Goal: Transaction & Acquisition: Purchase product/service

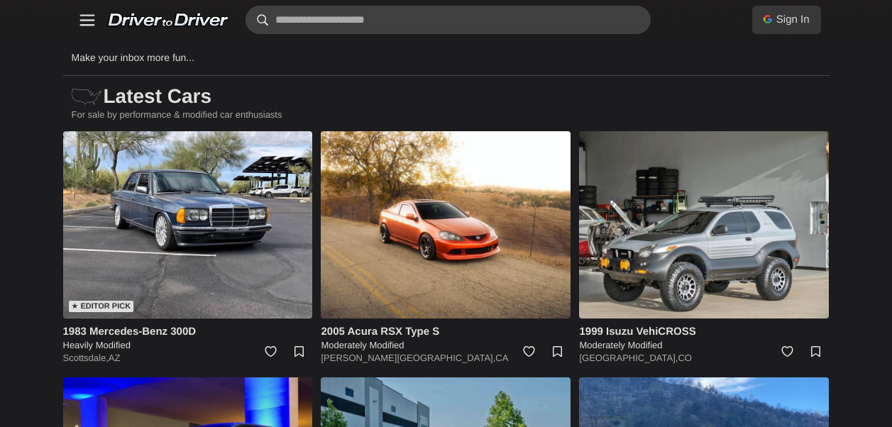
click at [403, 21] on input "text" at bounding box center [448, 20] width 405 height 28
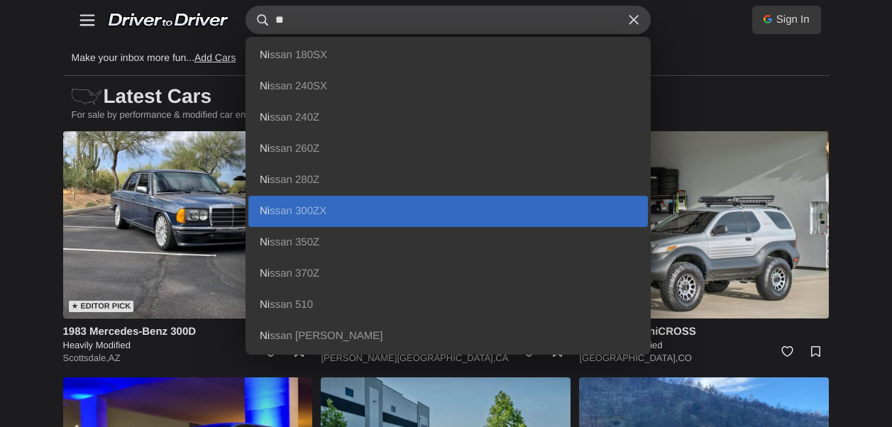
type input "**"
click at [294, 206] on link "Ni ssan 300ZX" at bounding box center [448, 211] width 400 height 31
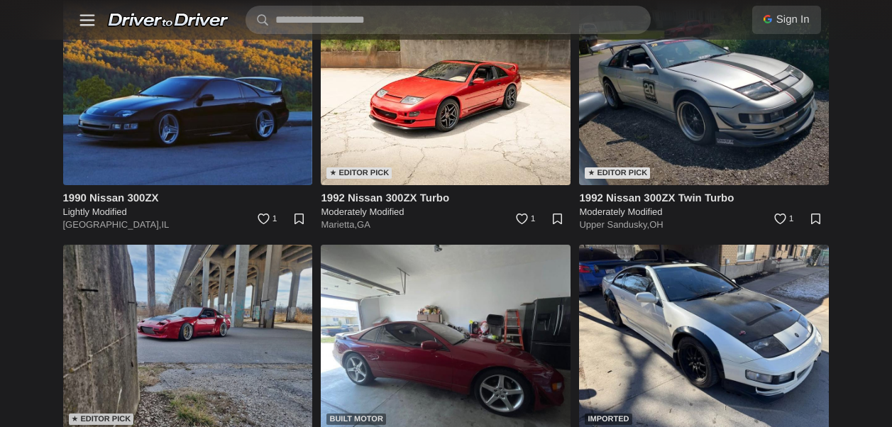
scroll to position [380, 0]
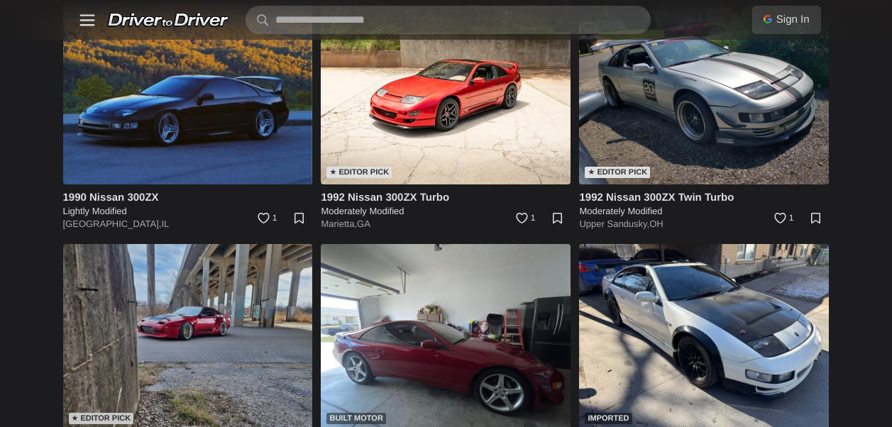
click at [123, 305] on img at bounding box center [188, 337] width 250 height 187
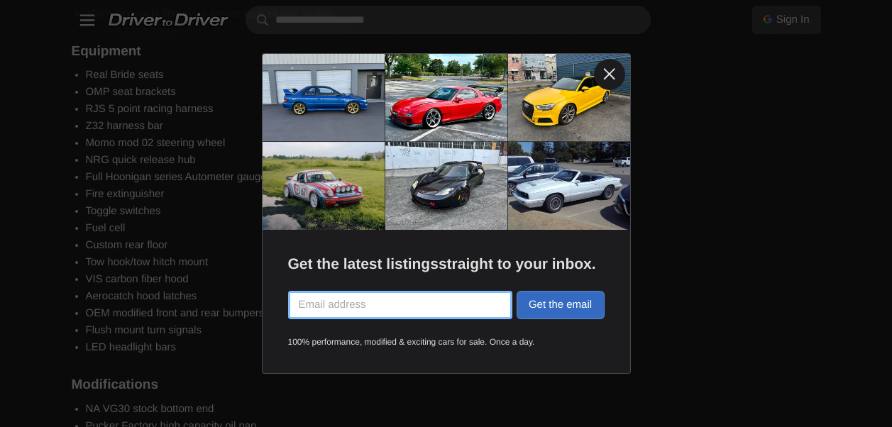
scroll to position [1420, 0]
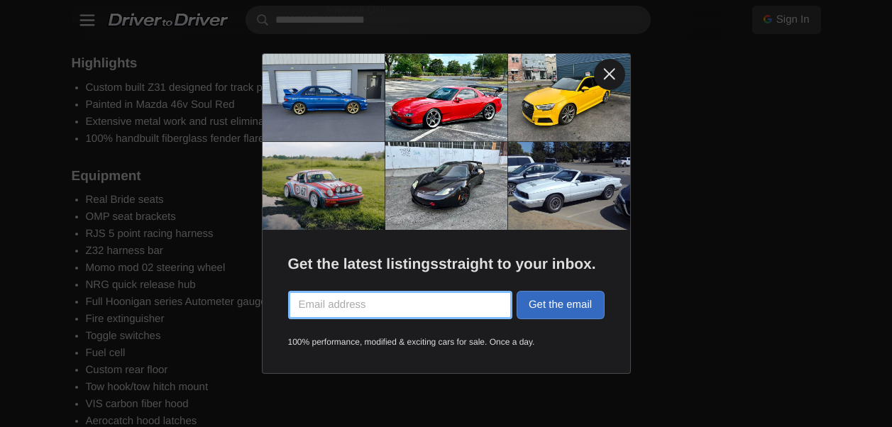
click at [612, 75] on link at bounding box center [609, 74] width 31 height 31
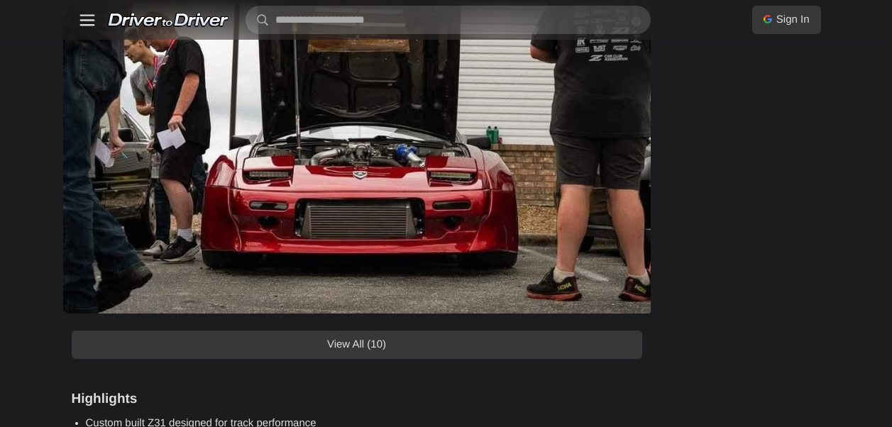
scroll to position [1136, 0]
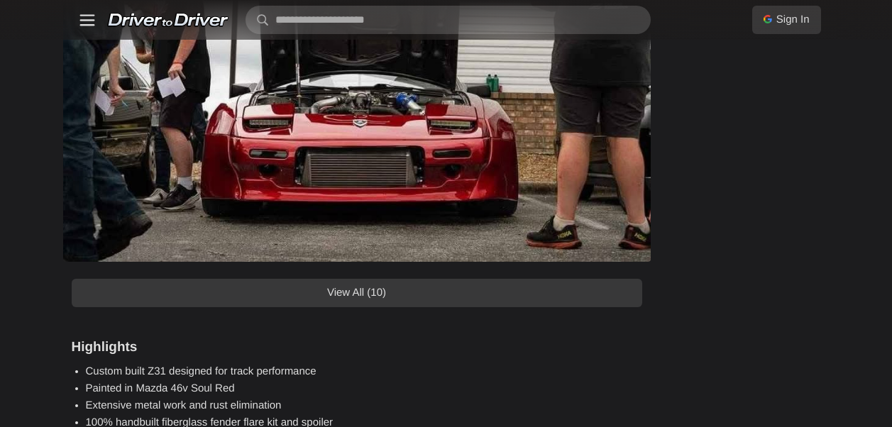
click at [501, 294] on link "View All (10)" at bounding box center [357, 293] width 571 height 28
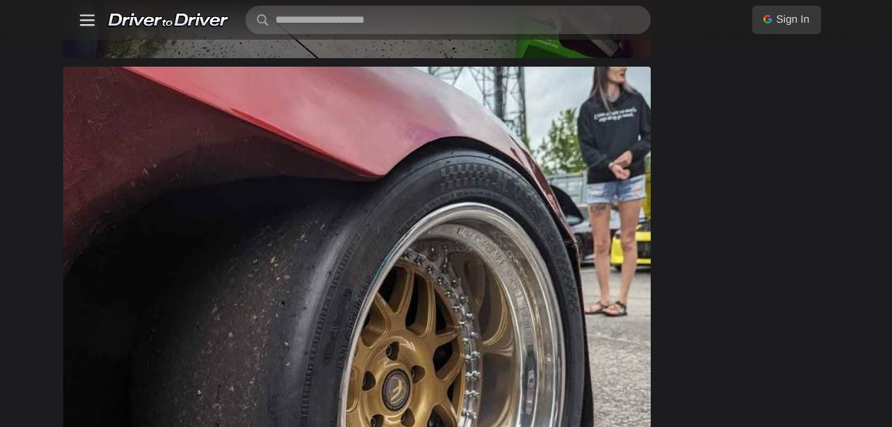
scroll to position [2981, 0]
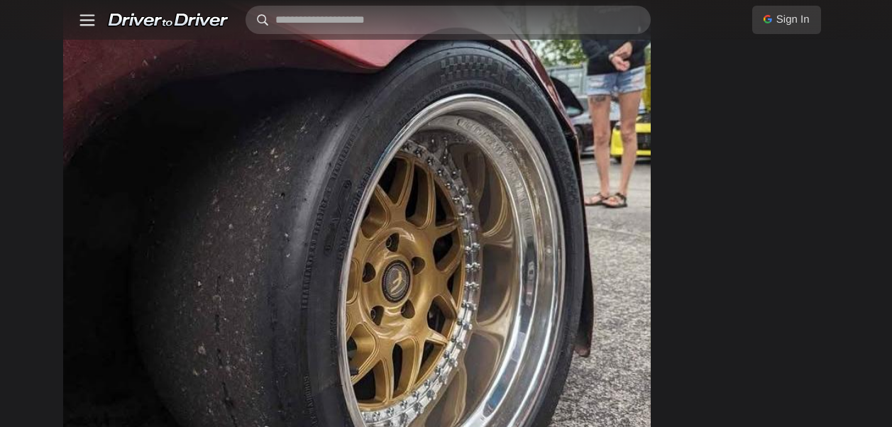
click at [340, 24] on input "text" at bounding box center [448, 20] width 405 height 28
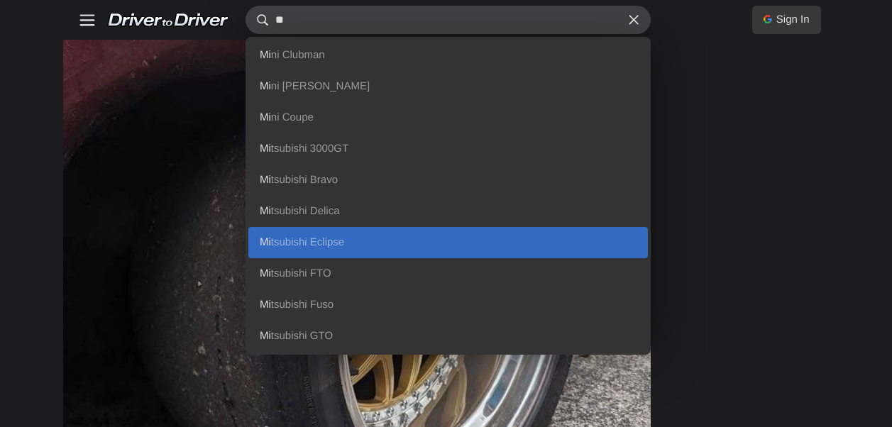
type input "**"
click at [319, 236] on link "Mi tsubishi Eclipse" at bounding box center [448, 242] width 400 height 31
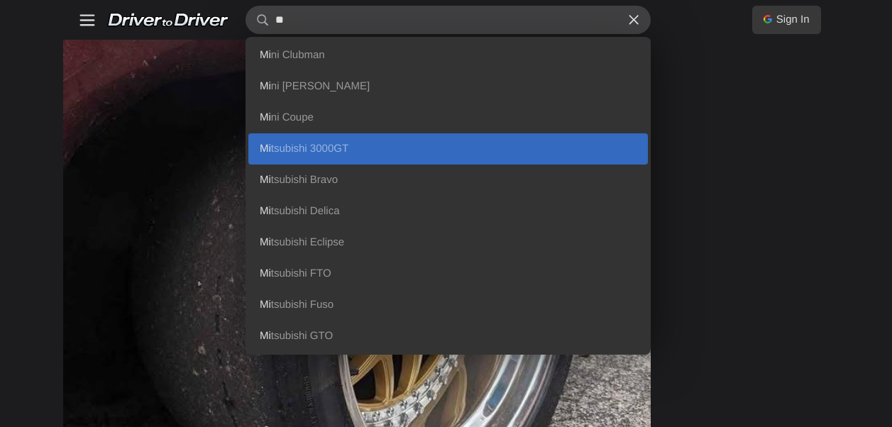
click at [297, 141] on link "Mi tsubishi 3000GT" at bounding box center [448, 148] width 400 height 31
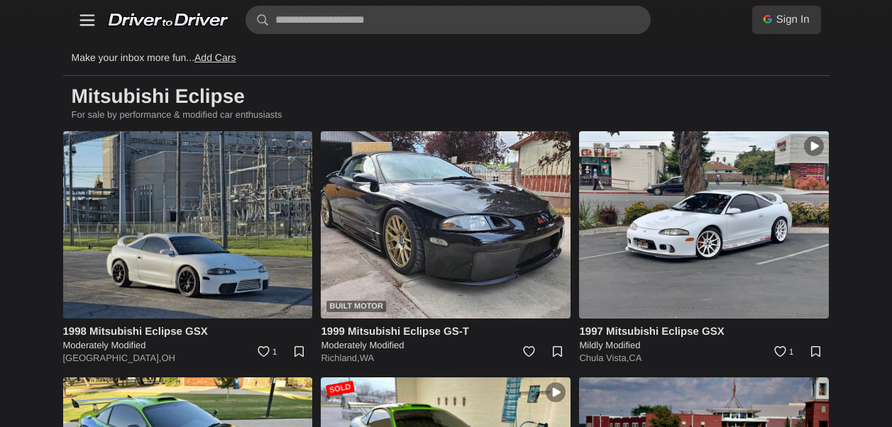
click at [237, 233] on img at bounding box center [188, 224] width 250 height 187
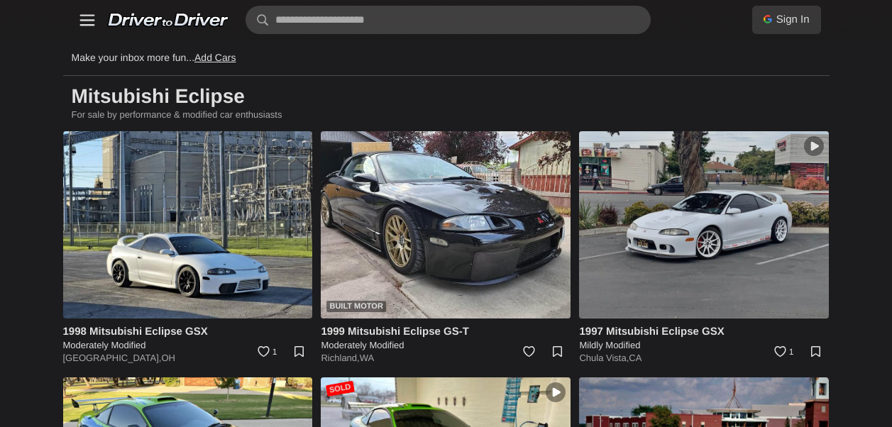
click at [680, 253] on img at bounding box center [704, 224] width 250 height 187
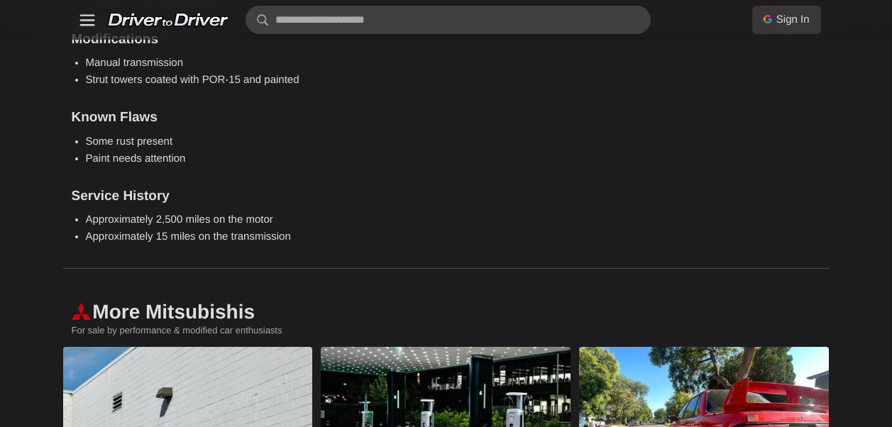
scroll to position [1916, 0]
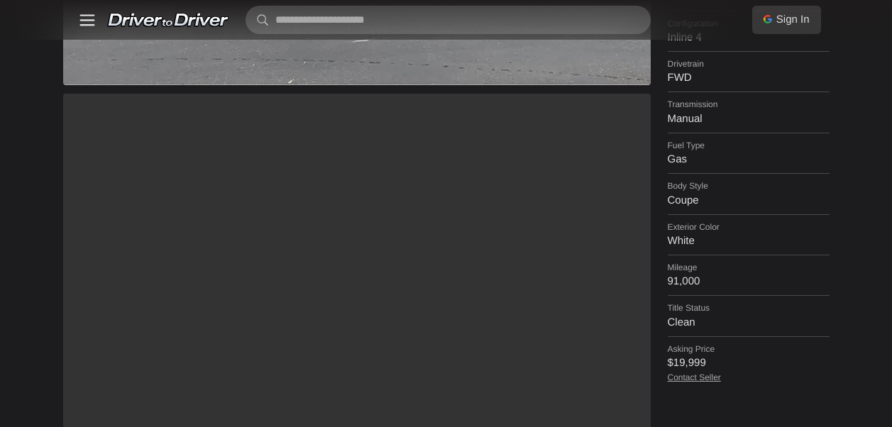
scroll to position [497, 0]
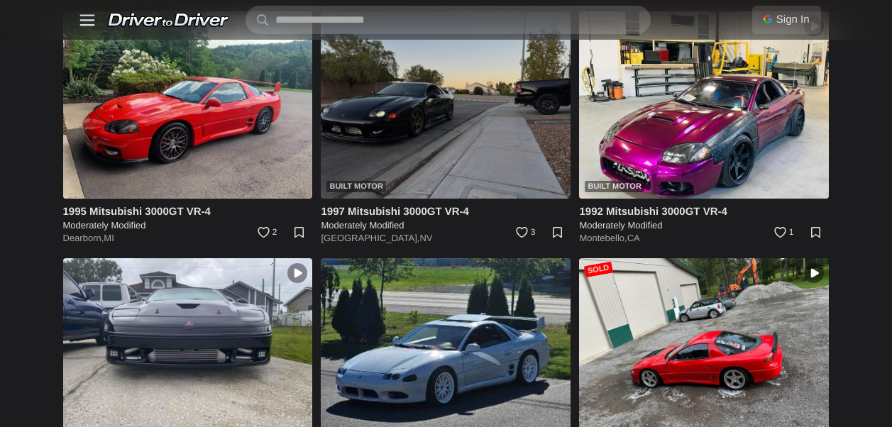
scroll to position [350, 0]
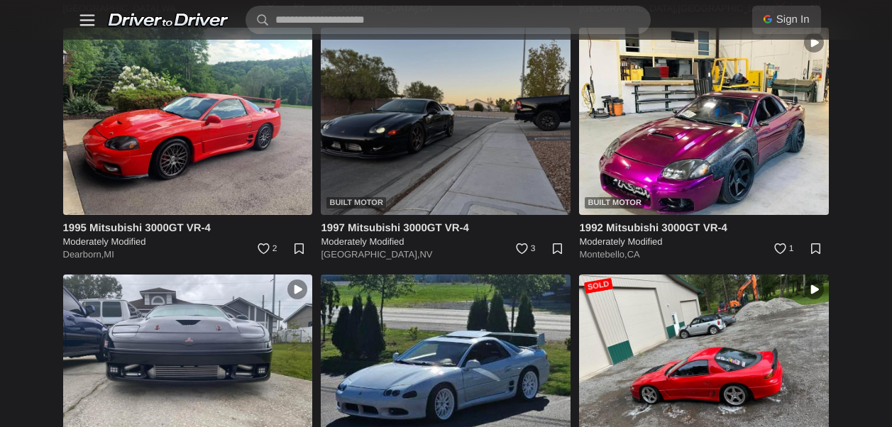
click at [460, 122] on img at bounding box center [446, 121] width 250 height 187
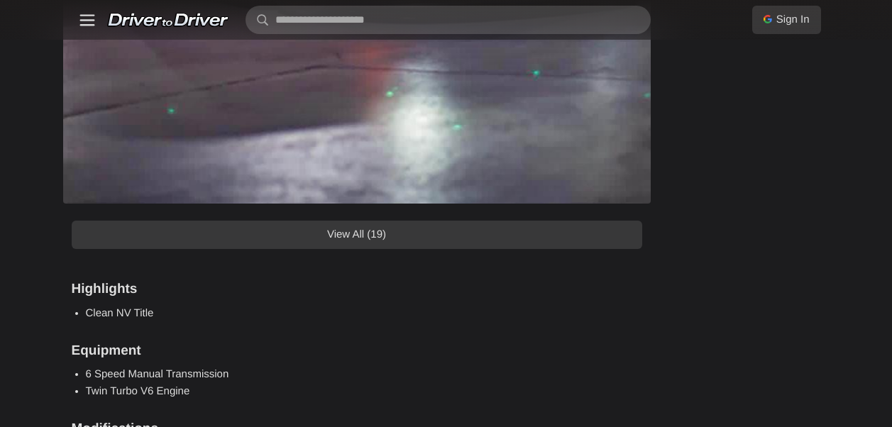
scroll to position [1420, 0]
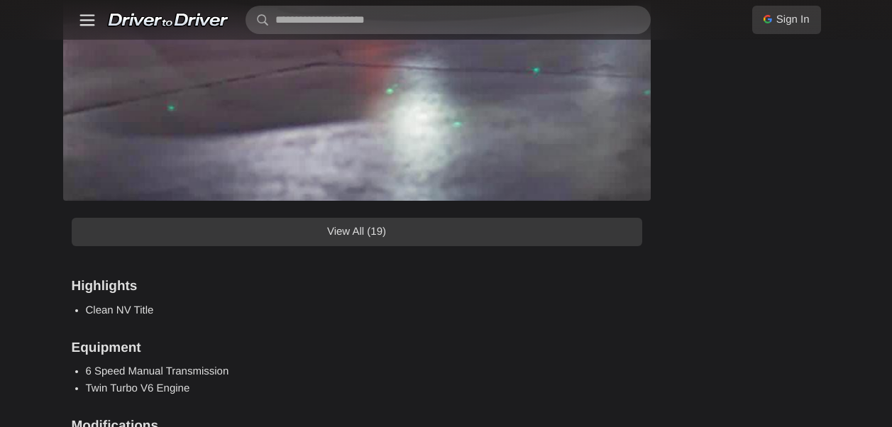
click at [507, 233] on link "View All (19)" at bounding box center [357, 232] width 571 height 28
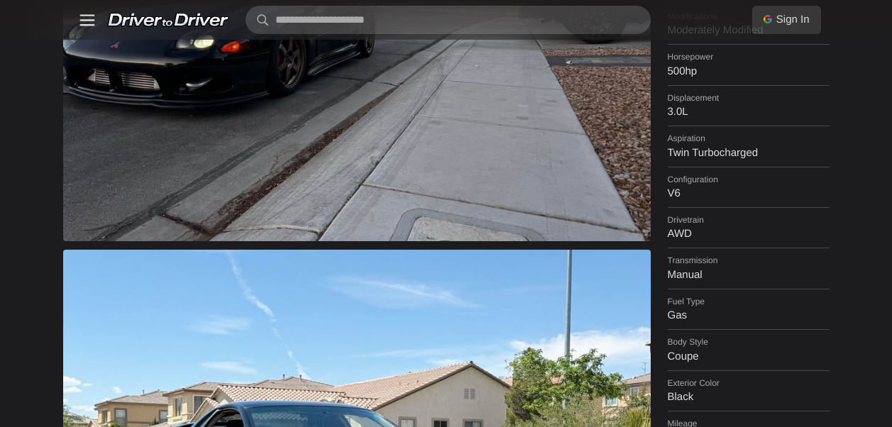
scroll to position [218, 0]
